Goal: Task Accomplishment & Management: Manage account settings

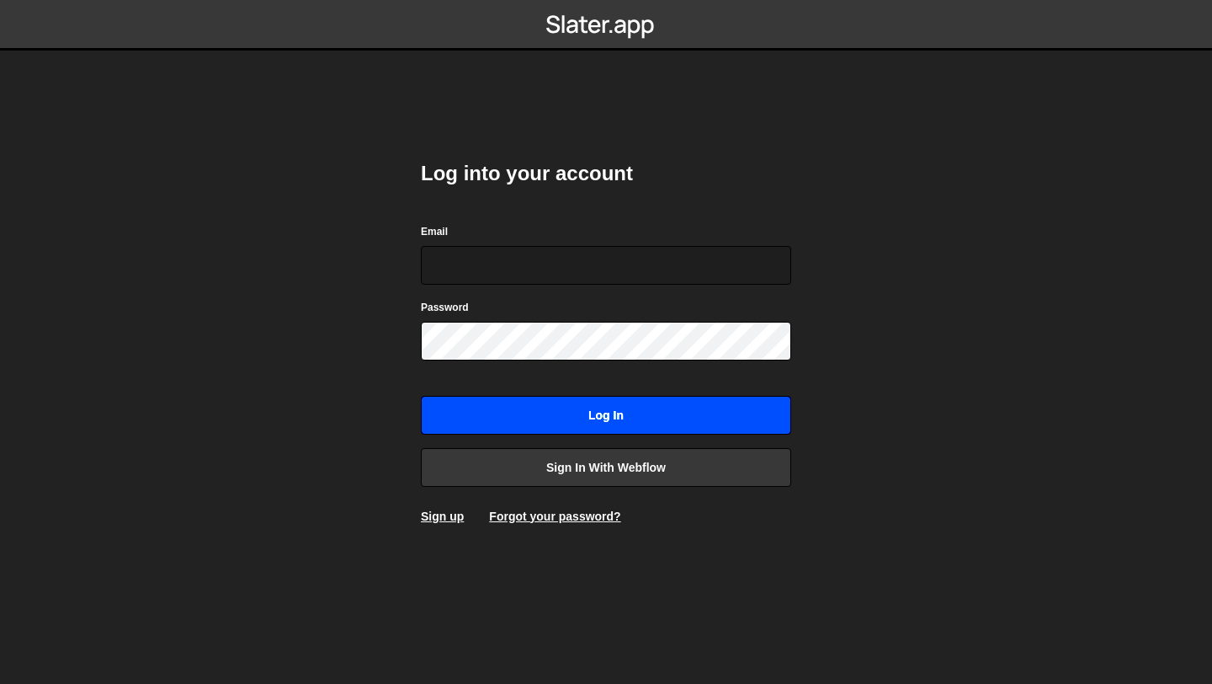
type input "[EMAIL_ADDRESS][DOMAIN_NAME]"
click at [589, 416] on input "Log in" at bounding box center [606, 415] width 370 height 39
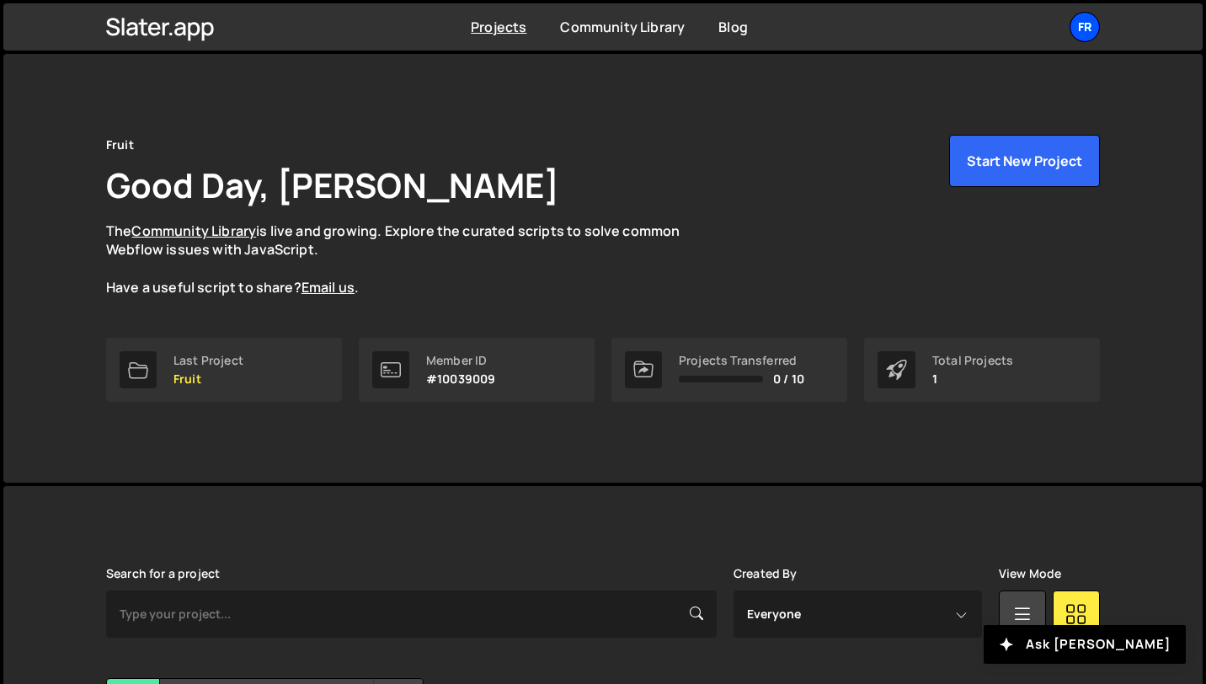
click at [1082, 19] on div "Fr" at bounding box center [1084, 27] width 30 height 30
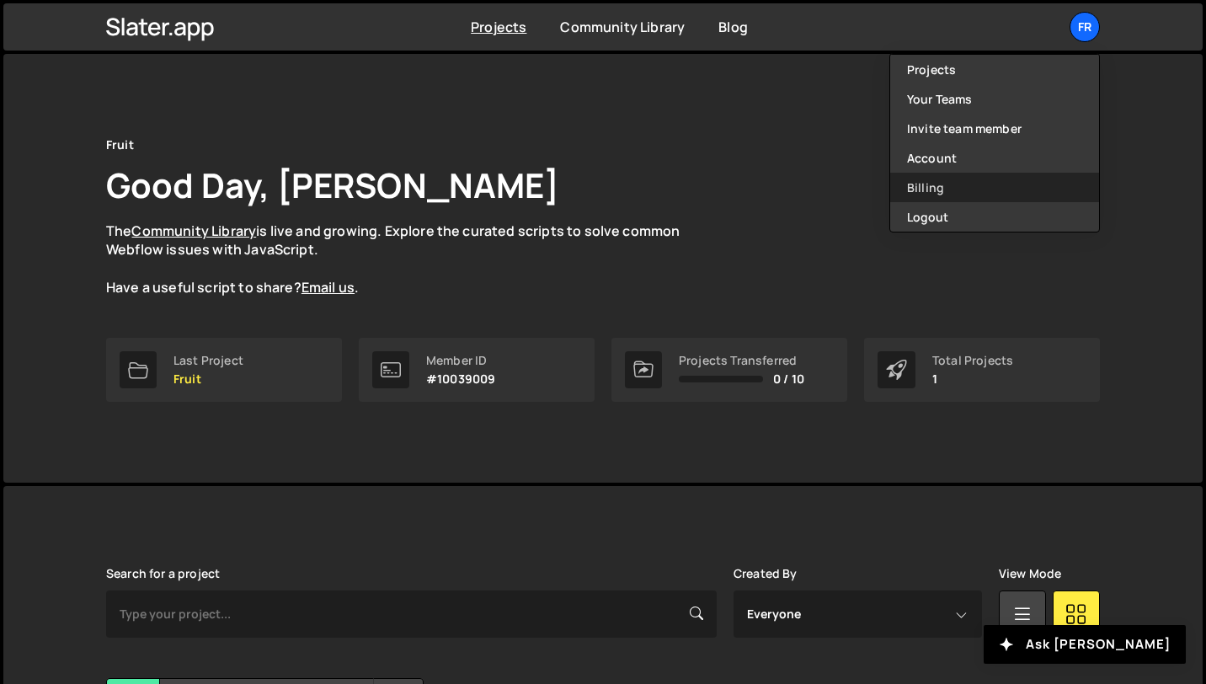
click at [950, 185] on link "Billing" at bounding box center [994, 187] width 209 height 29
